Goal: Task Accomplishment & Management: Use online tool/utility

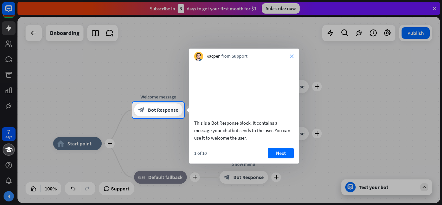
click at [291, 58] on icon "close" at bounding box center [292, 56] width 4 height 4
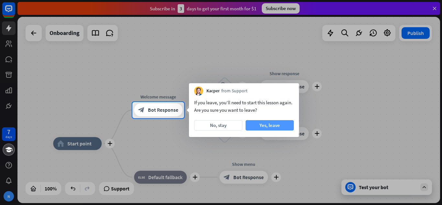
click at [248, 124] on button "Yes, leave" at bounding box center [270, 125] width 48 height 10
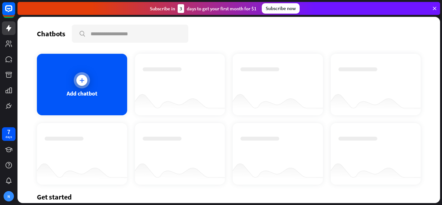
click at [89, 83] on div "Add chatbot" at bounding box center [82, 84] width 90 height 61
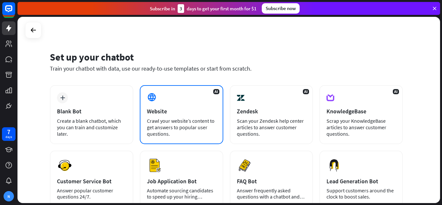
scroll to position [82, 0]
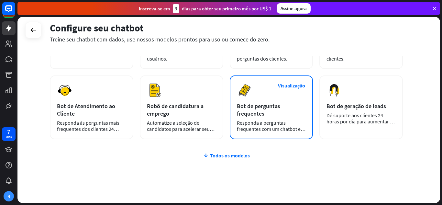
click at [292, 98] on div "Visualização Bot de perguntas frequentes Responda a perguntas frequentes com um…" at bounding box center [271, 107] width 83 height 64
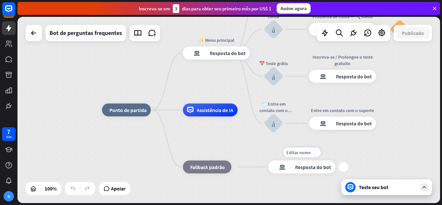
click at [278, 162] on div "resposta do bot de bloco Resposta do bot" at bounding box center [301, 166] width 67 height 13
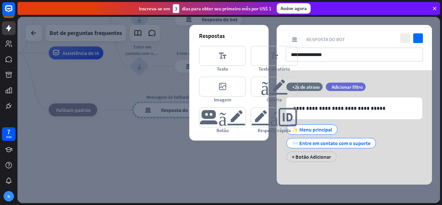
click at [162, 175] on div at bounding box center [228, 110] width 423 height 186
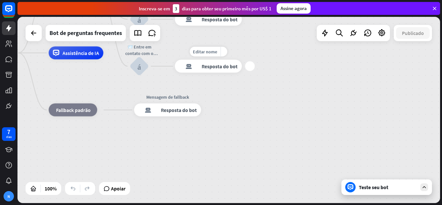
click at [223, 73] on div "Editar nome mais_amarelo mais resposta do bot de bloco Resposta do bot" at bounding box center [208, 66] width 67 height 13
click at [207, 69] on font "Resposta do bot" at bounding box center [220, 66] width 36 height 6
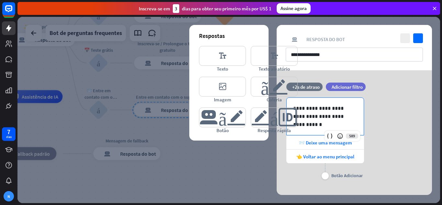
drag, startPoint x: 340, startPoint y: 151, endPoint x: 213, endPoint y: 196, distance: 135.1
click at [213, 196] on div "**********" at bounding box center [228, 110] width 423 height 186
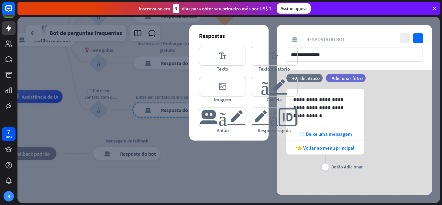
click at [213, 196] on div at bounding box center [228, 110] width 423 height 186
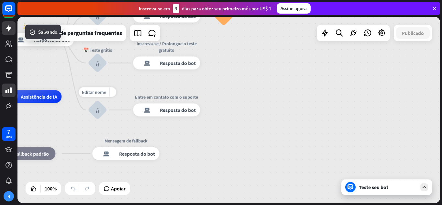
drag, startPoint x: 146, startPoint y: 138, endPoint x: 15, endPoint y: 88, distance: 140.1
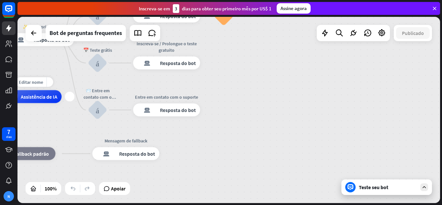
click at [39, 96] on font "Assistência de IA" at bounding box center [39, 96] width 37 height 6
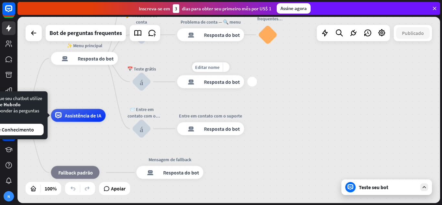
click at [214, 83] on font "Resposta do bot" at bounding box center [222, 82] width 36 height 6
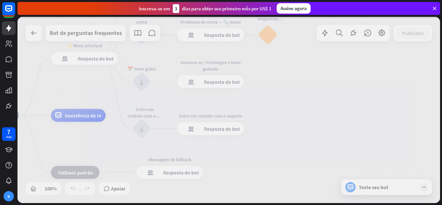
click at [214, 83] on div at bounding box center [228, 110] width 423 height 186
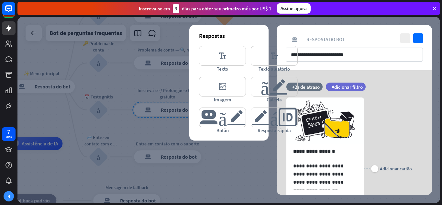
click at [141, 150] on div at bounding box center [228, 110] width 423 height 186
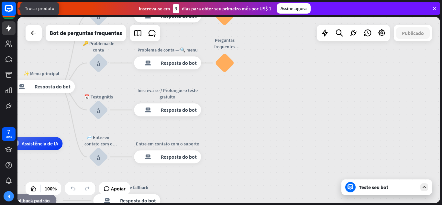
click at [7, 6] on rect at bounding box center [9, 9] width 14 height 14
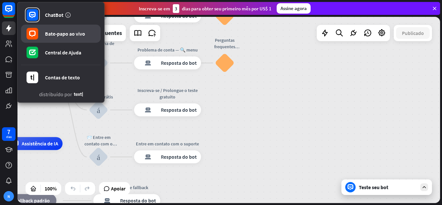
click at [84, 37] on link "Bate-papo ao vivo" at bounding box center [61, 34] width 80 height 18
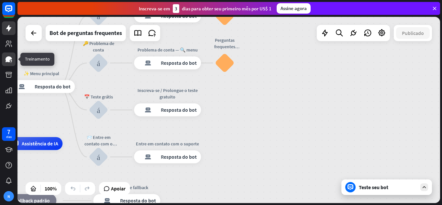
click at [4, 56] on link at bounding box center [9, 59] width 14 height 14
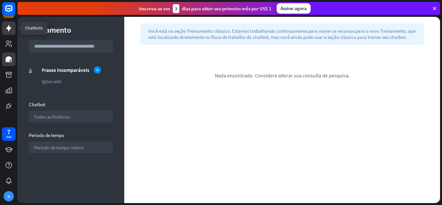
click at [6, 34] on link at bounding box center [9, 28] width 14 height 14
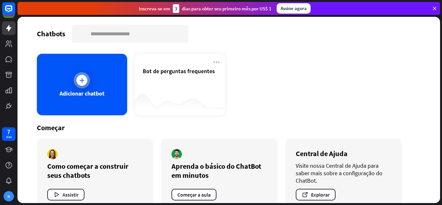
click at [95, 88] on div "Adicionar chatbot" at bounding box center [82, 84] width 90 height 61
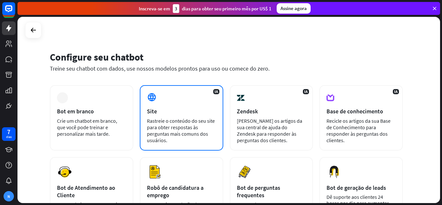
click at [163, 110] on div "Site" at bounding box center [181, 110] width 69 height 7
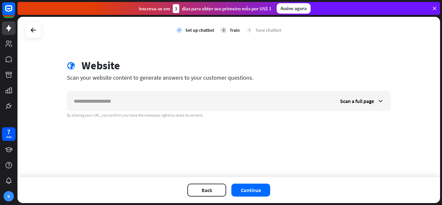
click at [163, 110] on input "text" at bounding box center [200, 100] width 266 height 19
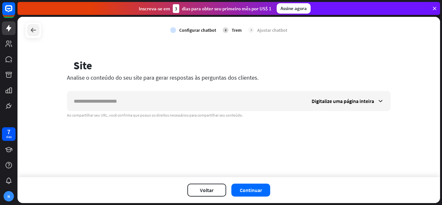
click at [35, 27] on icon at bounding box center [33, 30] width 8 height 8
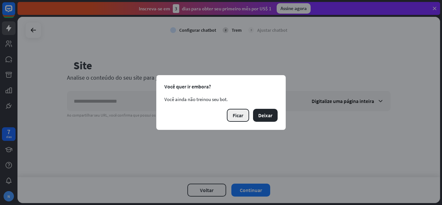
click at [242, 110] on button "Ficar" at bounding box center [238, 115] width 22 height 13
